Goal: Task Accomplishment & Management: Use online tool/utility

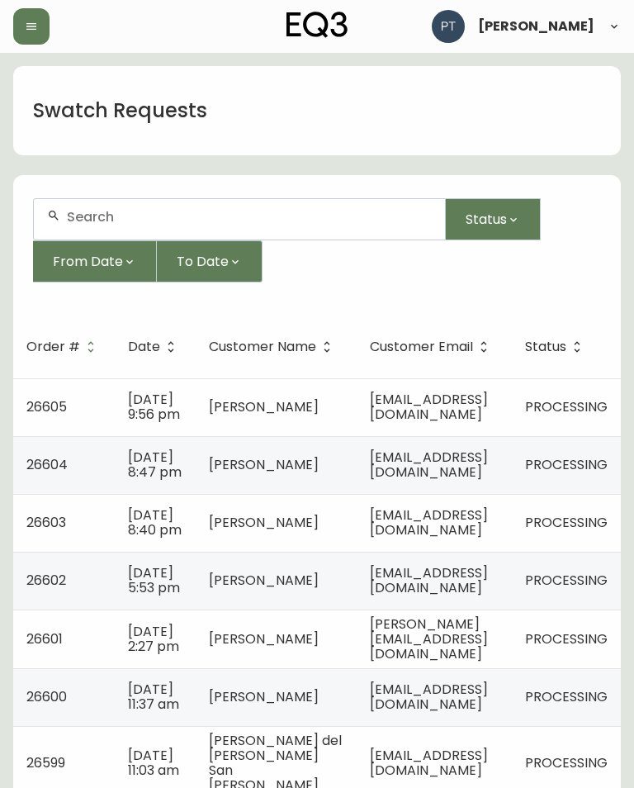
click at [416, 401] on td "[EMAIL_ADDRESS][DOMAIN_NAME]" at bounding box center [434, 407] width 155 height 58
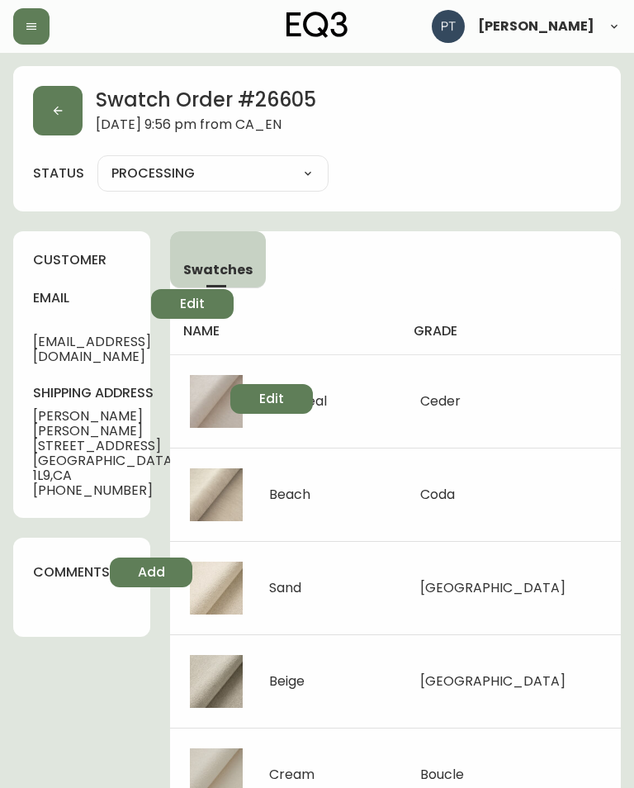
click at [75, 108] on button "button" at bounding box center [58, 111] width 50 height 50
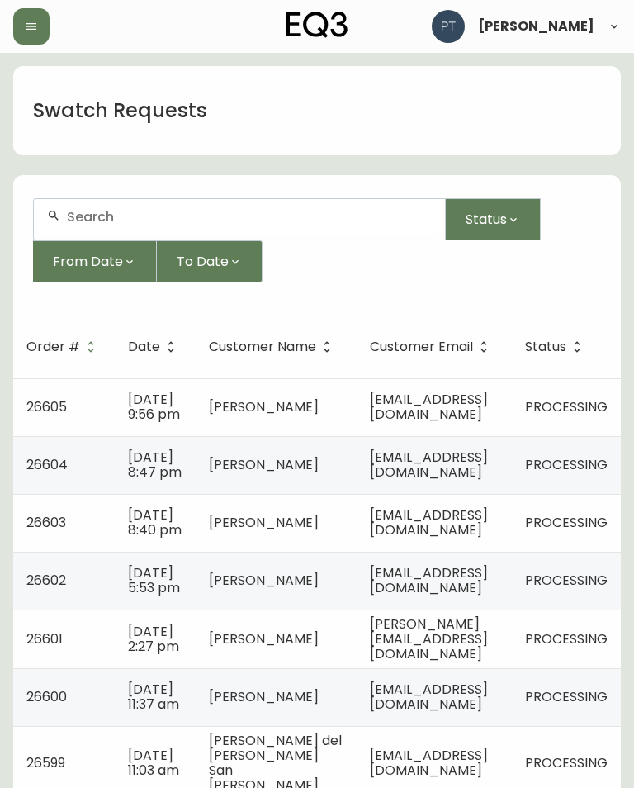
click at [488, 472] on span "[EMAIL_ADDRESS][DOMAIN_NAME]" at bounding box center [429, 465] width 118 height 34
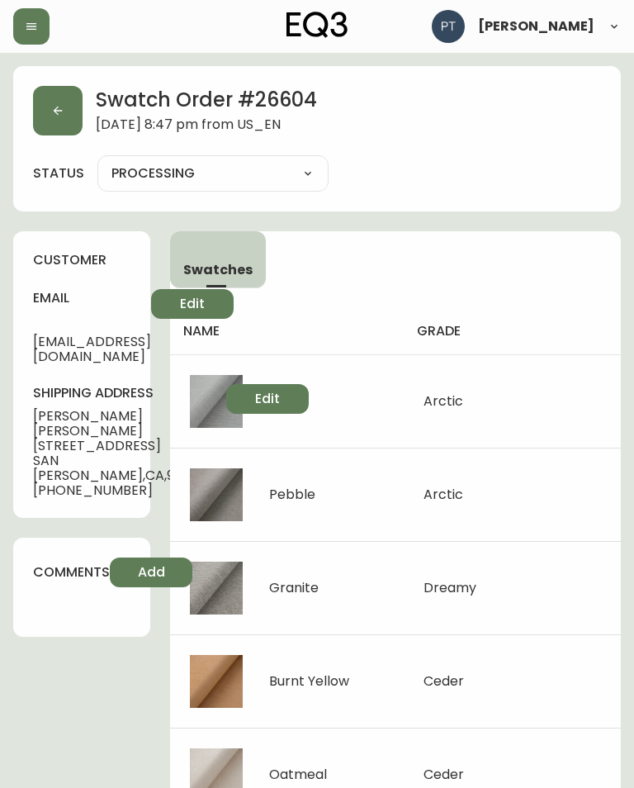
click at [80, 103] on button "button" at bounding box center [58, 111] width 50 height 50
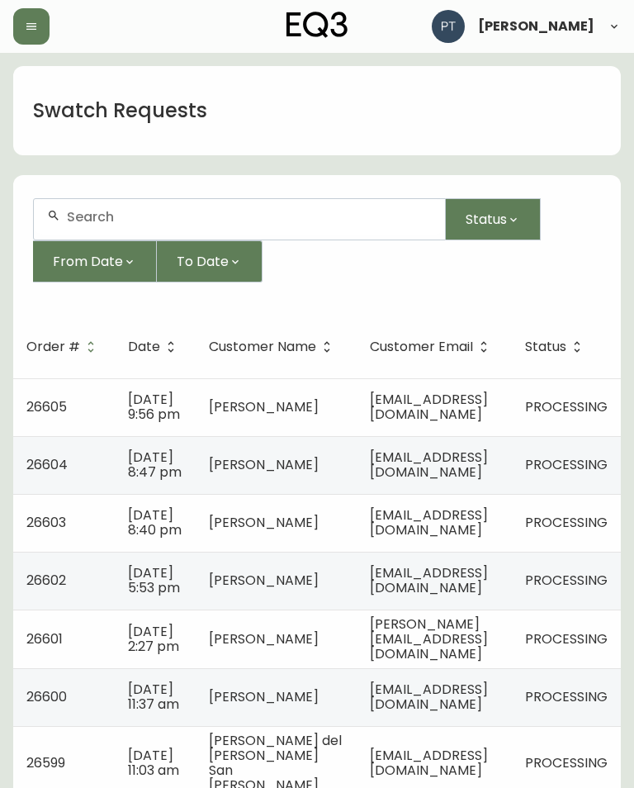
click at [478, 539] on span "[EMAIL_ADDRESS][DOMAIN_NAME]" at bounding box center [429, 522] width 118 height 34
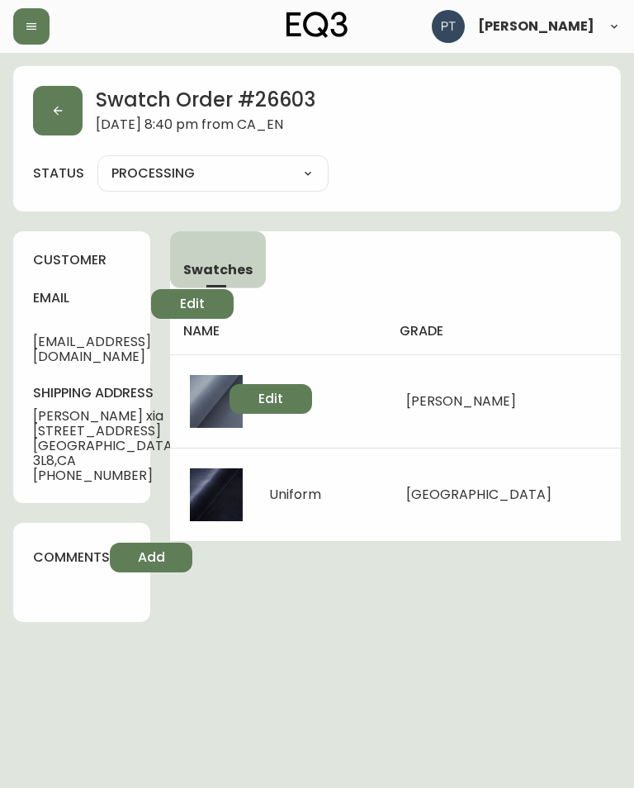
click at [2, 393] on main "Swatch Order # 26603 [DATE] 8:40 pm from [GEOGRAPHIC_DATA] status PROCESSING PR…" at bounding box center [317, 347] width 634 height 589
click at [55, 102] on button "button" at bounding box center [58, 111] width 50 height 50
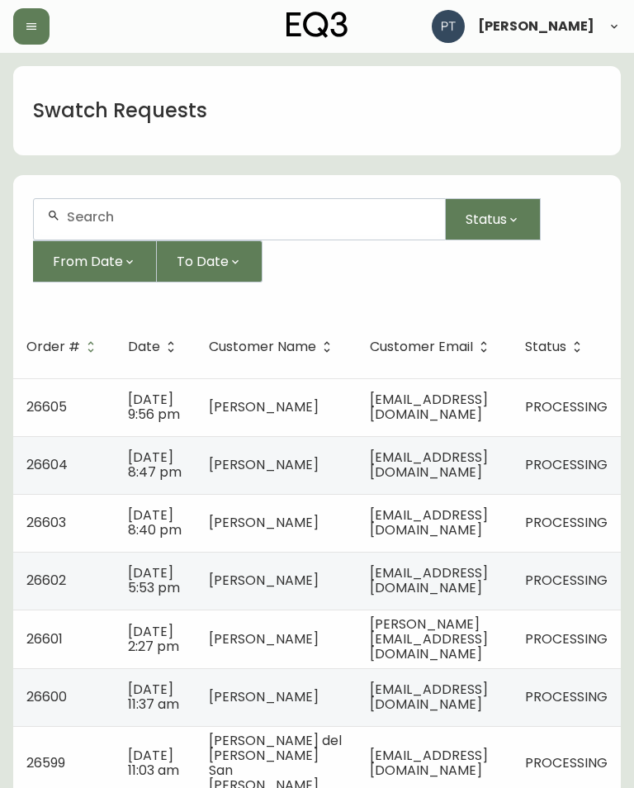
click at [435, 597] on span "[EMAIL_ADDRESS][DOMAIN_NAME]" at bounding box center [429, 580] width 118 height 34
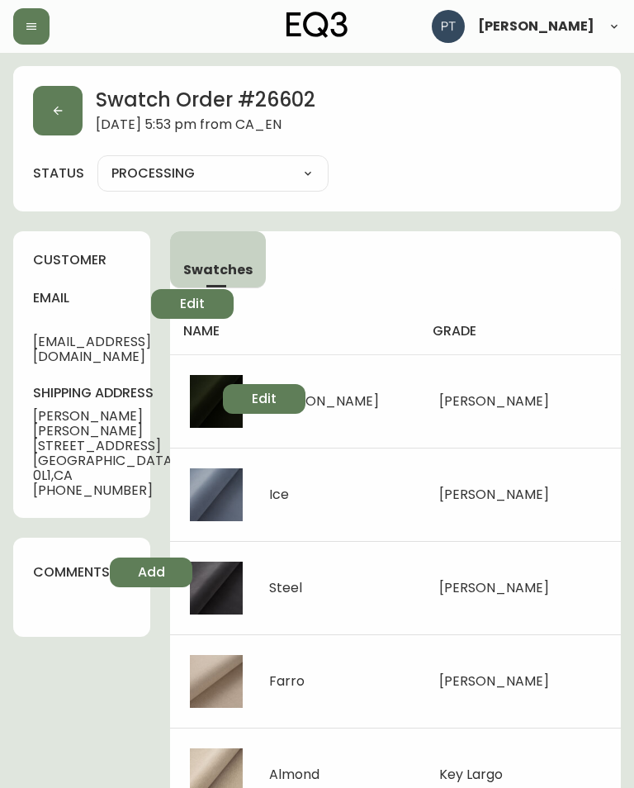
click at [50, 116] on button "button" at bounding box center [58, 111] width 50 height 50
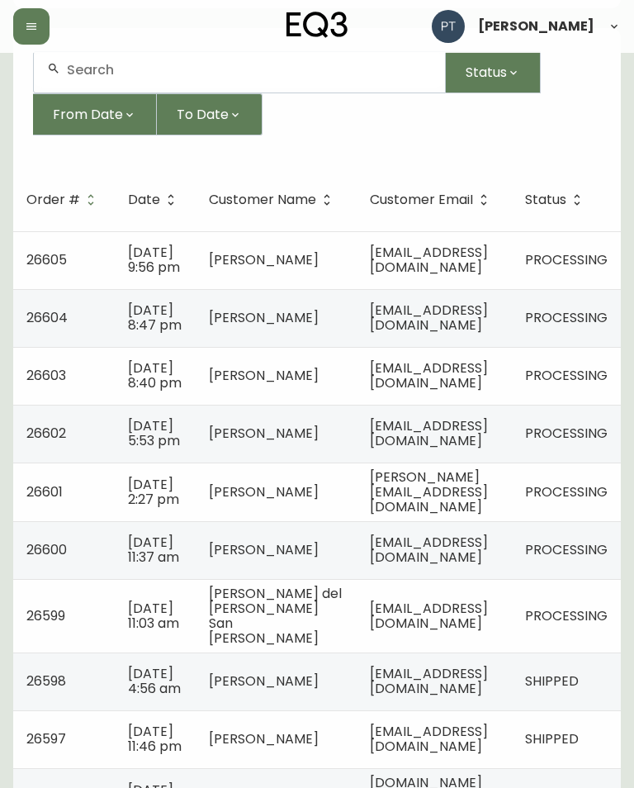
scroll to position [161, 0]
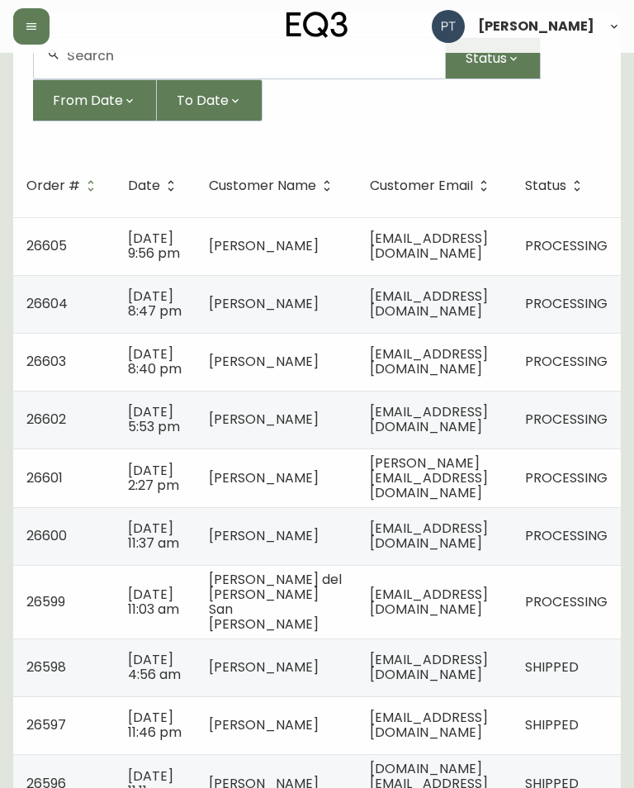
click at [111, 507] on td "26601" at bounding box center [64, 477] width 102 height 59
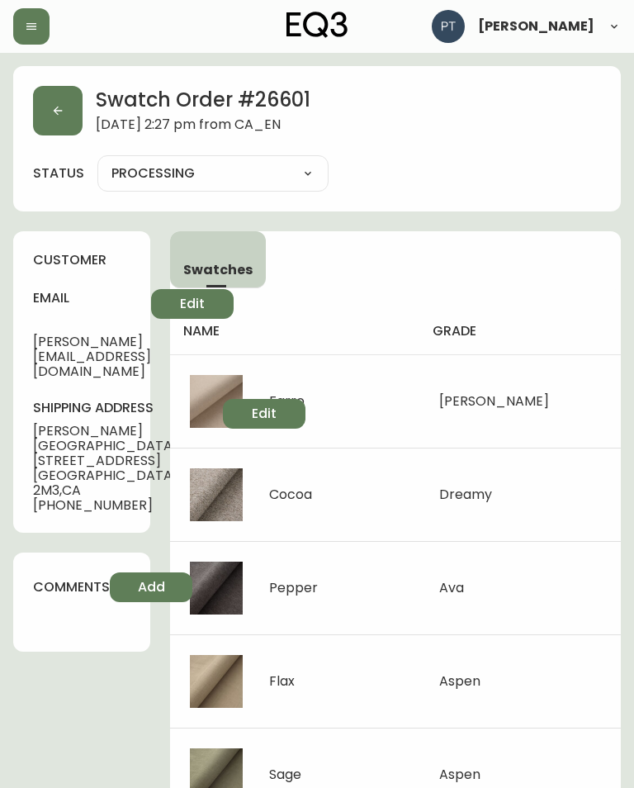
click at [53, 104] on icon "button" at bounding box center [57, 110] width 13 height 13
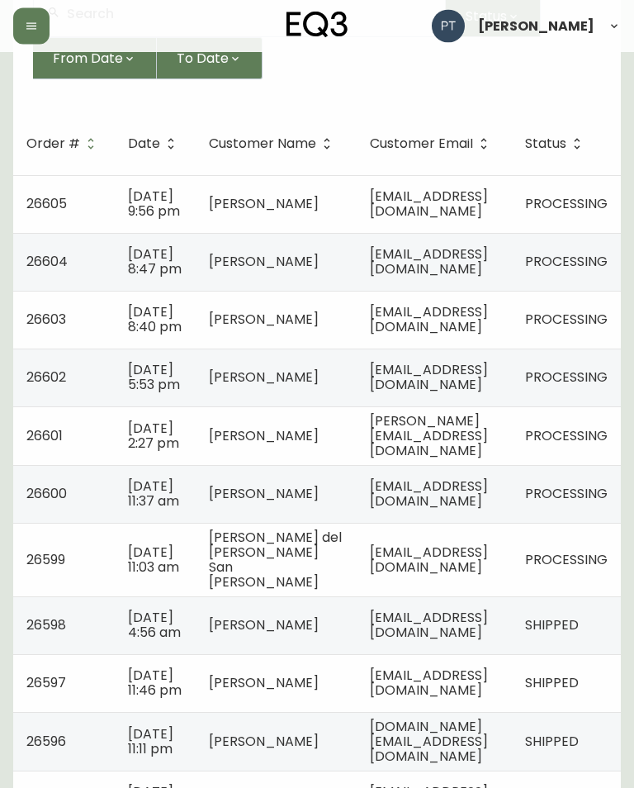
scroll to position [215, 0]
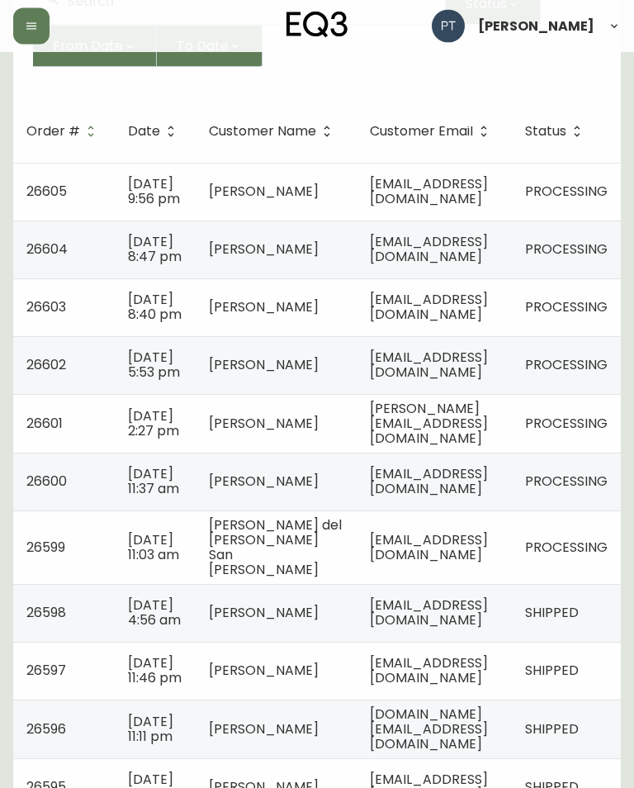
click at [505, 511] on td "[EMAIL_ADDRESS][DOMAIN_NAME]" at bounding box center [434, 482] width 155 height 58
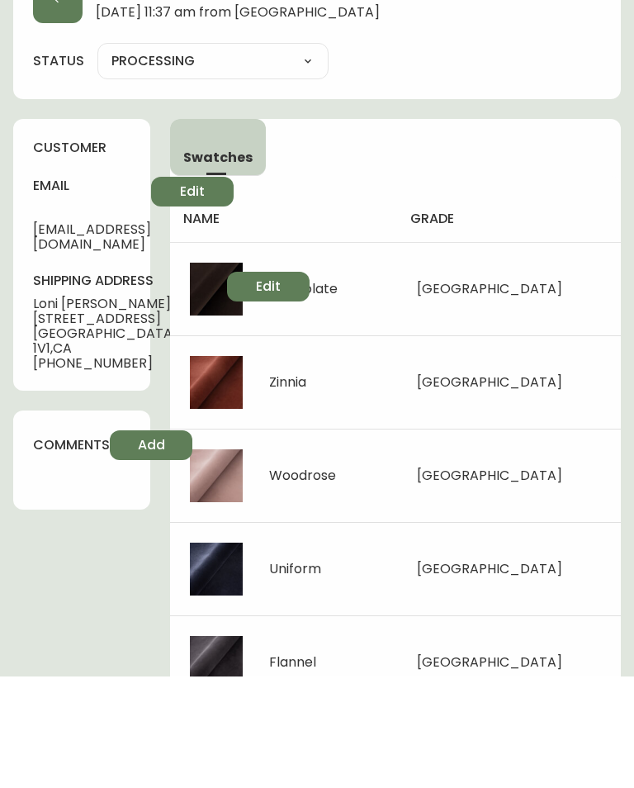
scroll to position [8, 0]
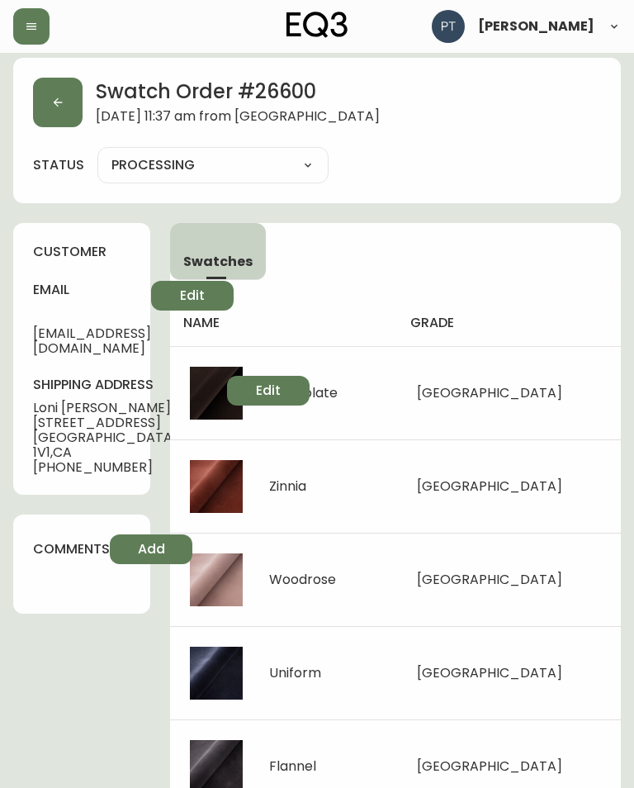
click at [58, 113] on button "button" at bounding box center [58, 103] width 50 height 50
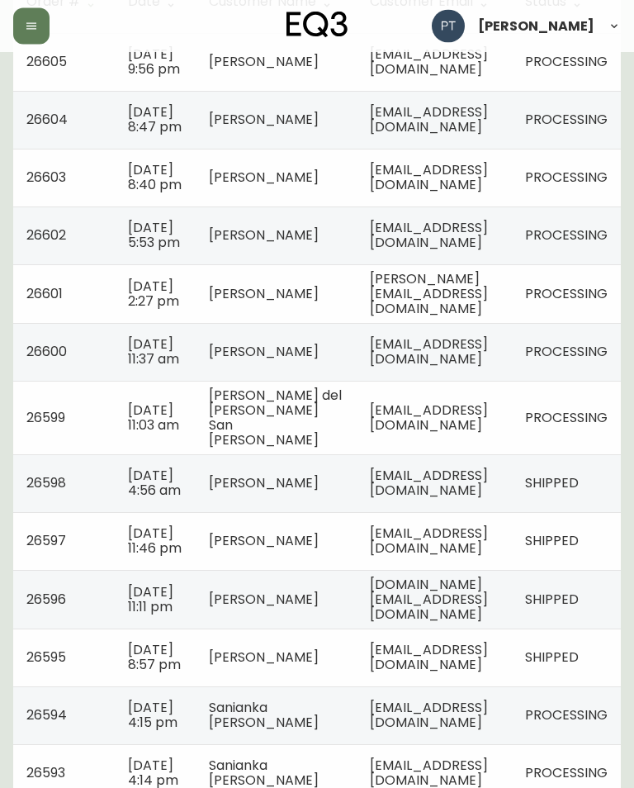
scroll to position [343, 0]
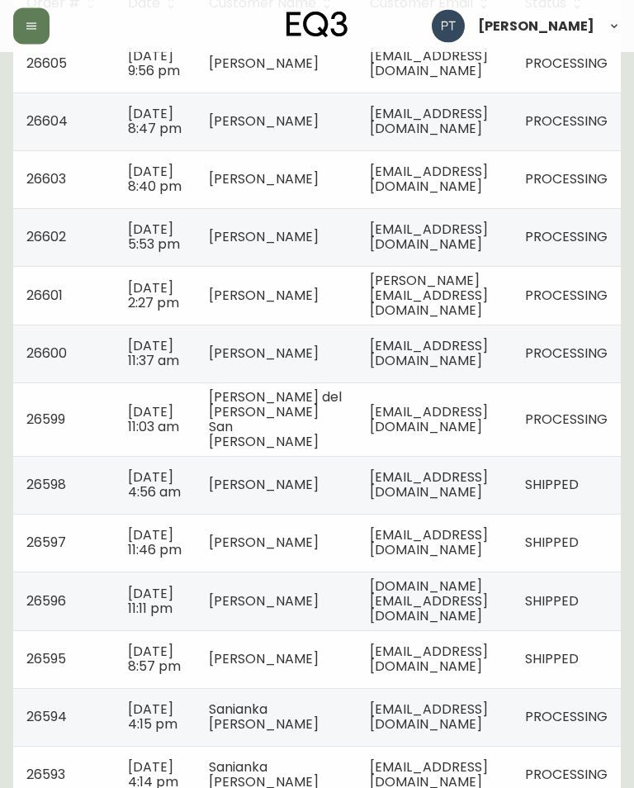
click at [181, 457] on td "[DATE] 11:03 am" at bounding box center [155, 419] width 81 height 73
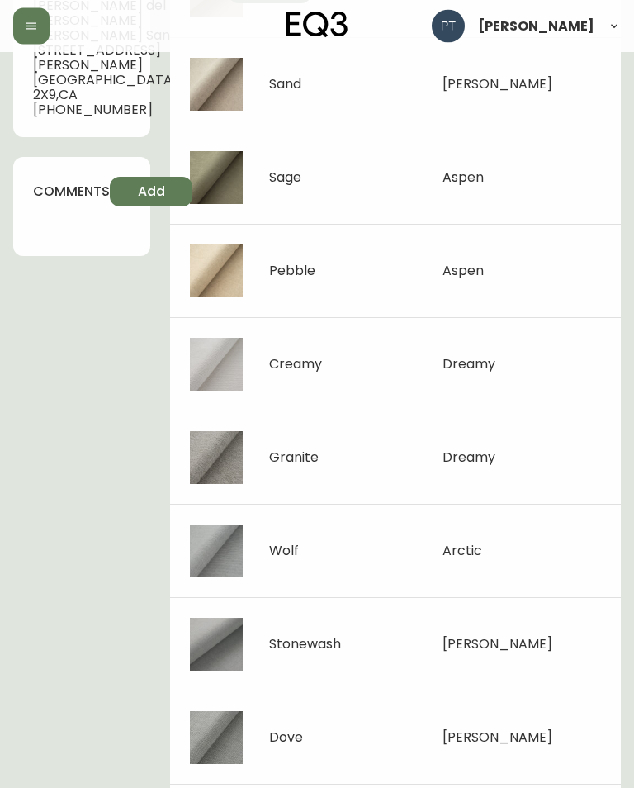
scroll to position [403, 0]
